Goal: Task Accomplishment & Management: Use online tool/utility

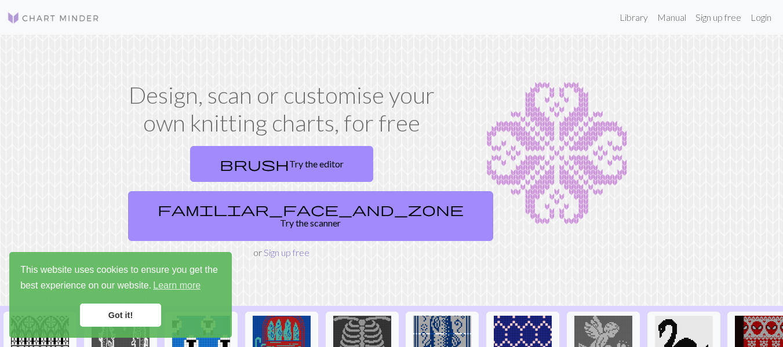
click at [279, 247] on link "Sign up free" at bounding box center [287, 252] width 46 height 11
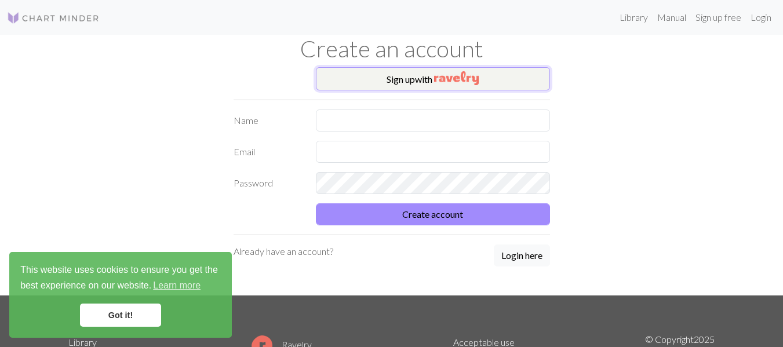
click at [430, 82] on button "Sign up with" at bounding box center [433, 78] width 234 height 23
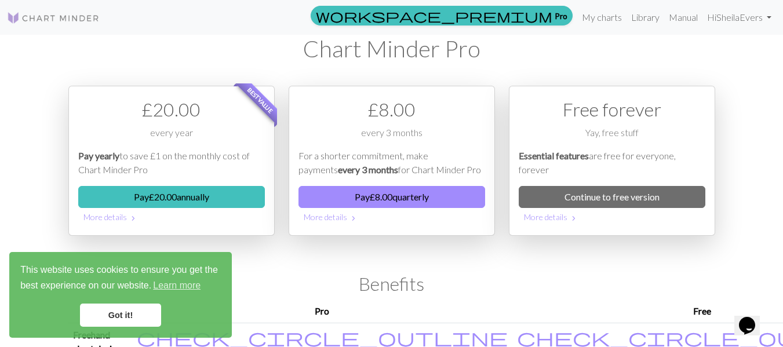
click at [114, 317] on link "Got it!" at bounding box center [120, 315] width 81 height 23
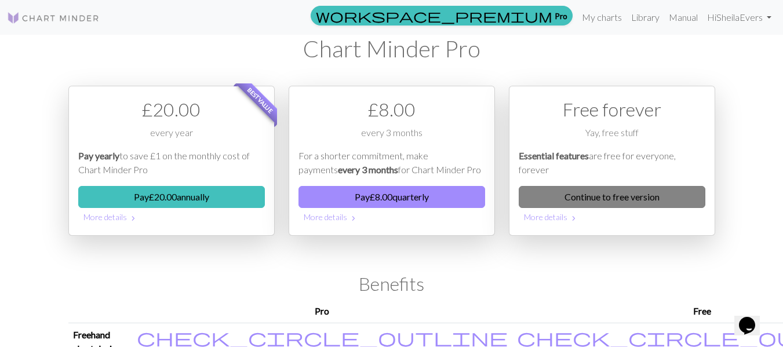
click at [618, 194] on link "Continue to free version" at bounding box center [612, 197] width 187 height 22
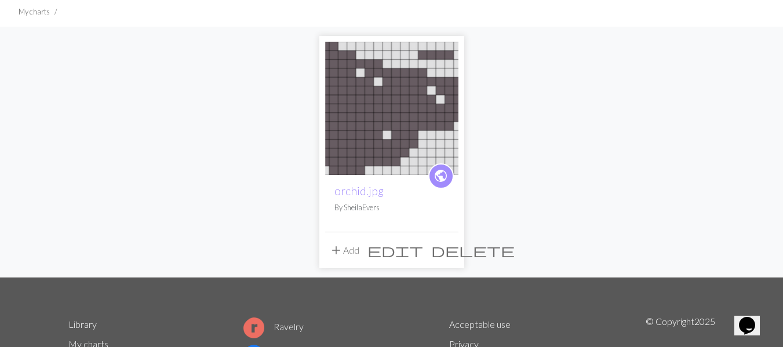
scroll to position [58, 0]
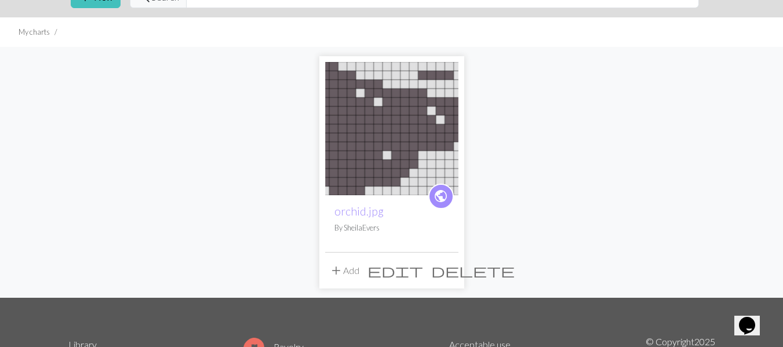
click at [446, 268] on span "delete" at bounding box center [472, 271] width 83 height 16
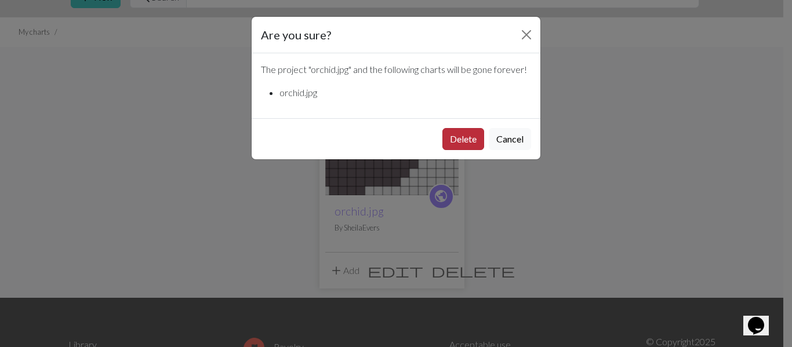
click at [472, 136] on button "Delete" at bounding box center [463, 139] width 42 height 22
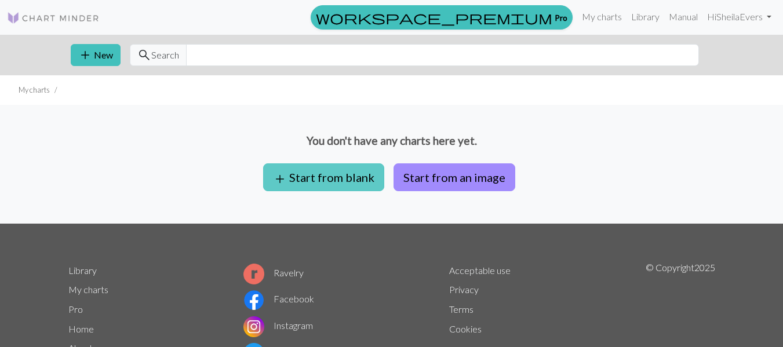
click at [326, 181] on button "add Start from blank" at bounding box center [323, 177] width 121 height 28
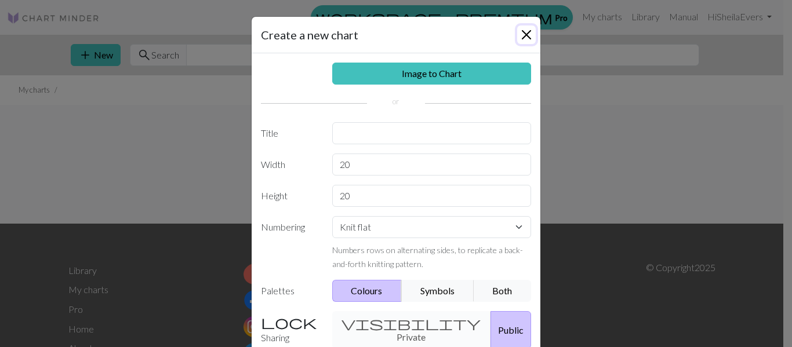
click at [521, 31] on button "Close" at bounding box center [526, 35] width 19 height 19
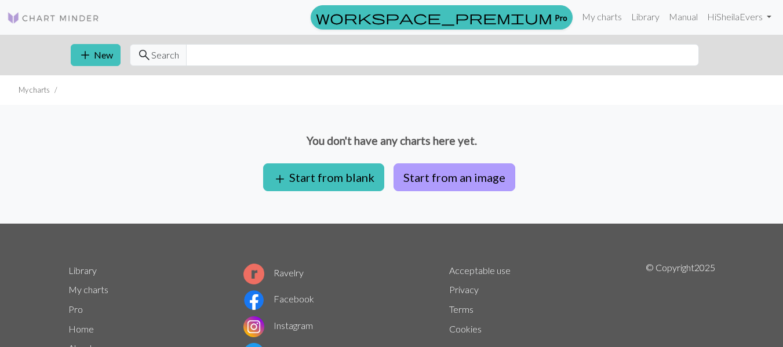
click at [458, 181] on button "Start from an image" at bounding box center [455, 177] width 122 height 28
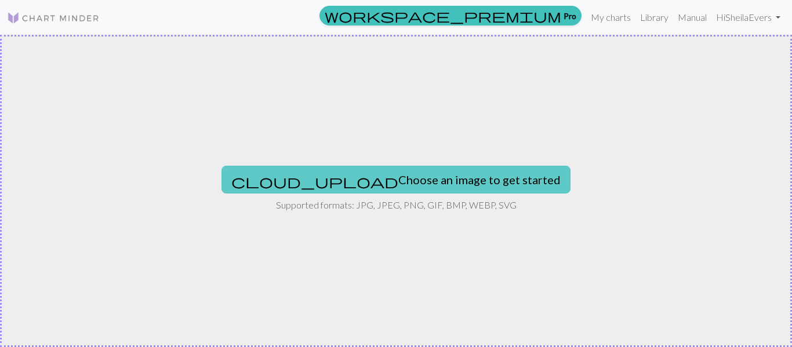
click at [406, 179] on button "cloud_upload Choose an image to get started" at bounding box center [395, 180] width 349 height 28
type input "C:\fakepath\bordaro palestino.jpg"
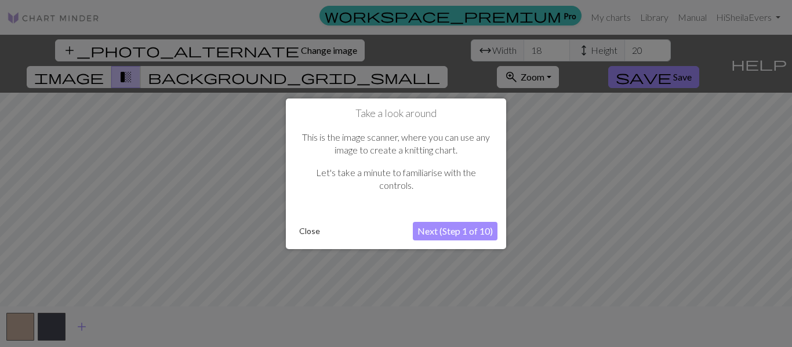
click at [472, 233] on button "Next (Step 1 of 10)" at bounding box center [455, 231] width 85 height 19
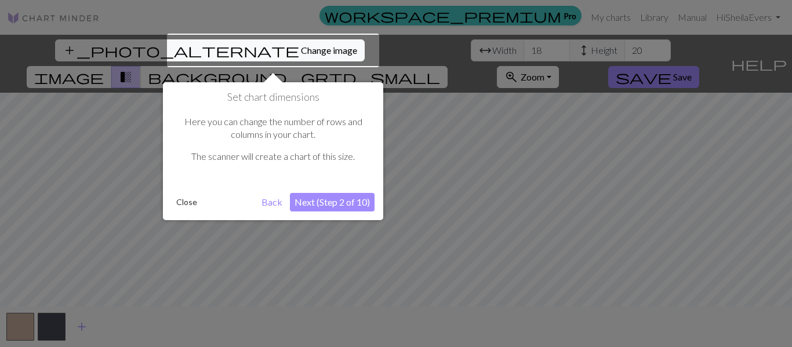
click at [337, 204] on button "Next (Step 2 of 10)" at bounding box center [332, 202] width 85 height 19
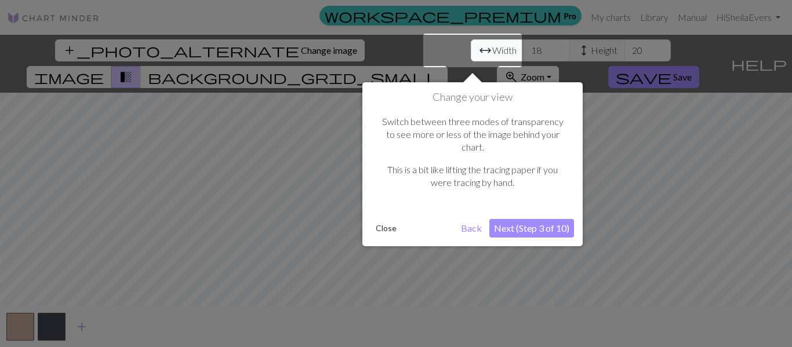
click at [385, 220] on button "Close" at bounding box center [386, 228] width 30 height 17
